Goal: Information Seeking & Learning: Learn about a topic

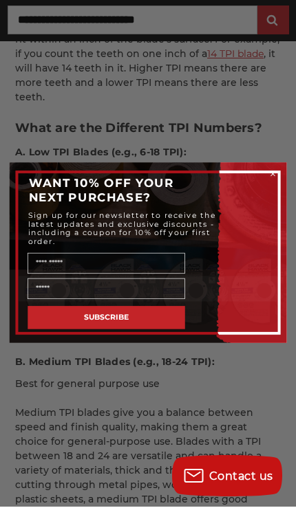
click at [291, 177] on div "Close dialog WANT 10% OFF YOUR NEXT PURCHASE? Sign up for our newsletter to rec…" at bounding box center [148, 254] width 296 height 508
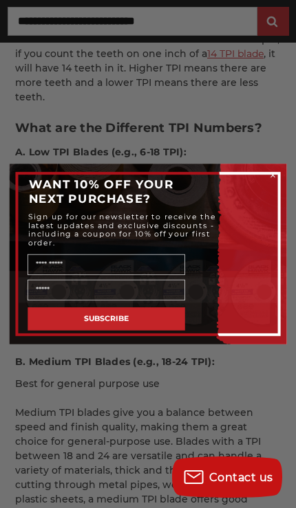
click at [266, 166] on div "Close dialog WANT 10% OFF YOUR NEXT PURCHASE? Sign up for our newsletter to rec…" at bounding box center [148, 254] width 296 height 508
click at [270, 180] on circle "Close dialog" at bounding box center [272, 175] width 9 height 9
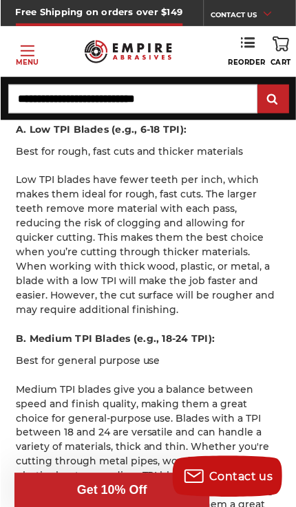
scroll to position [722, 0]
